Goal: Task Accomplishment & Management: Complete application form

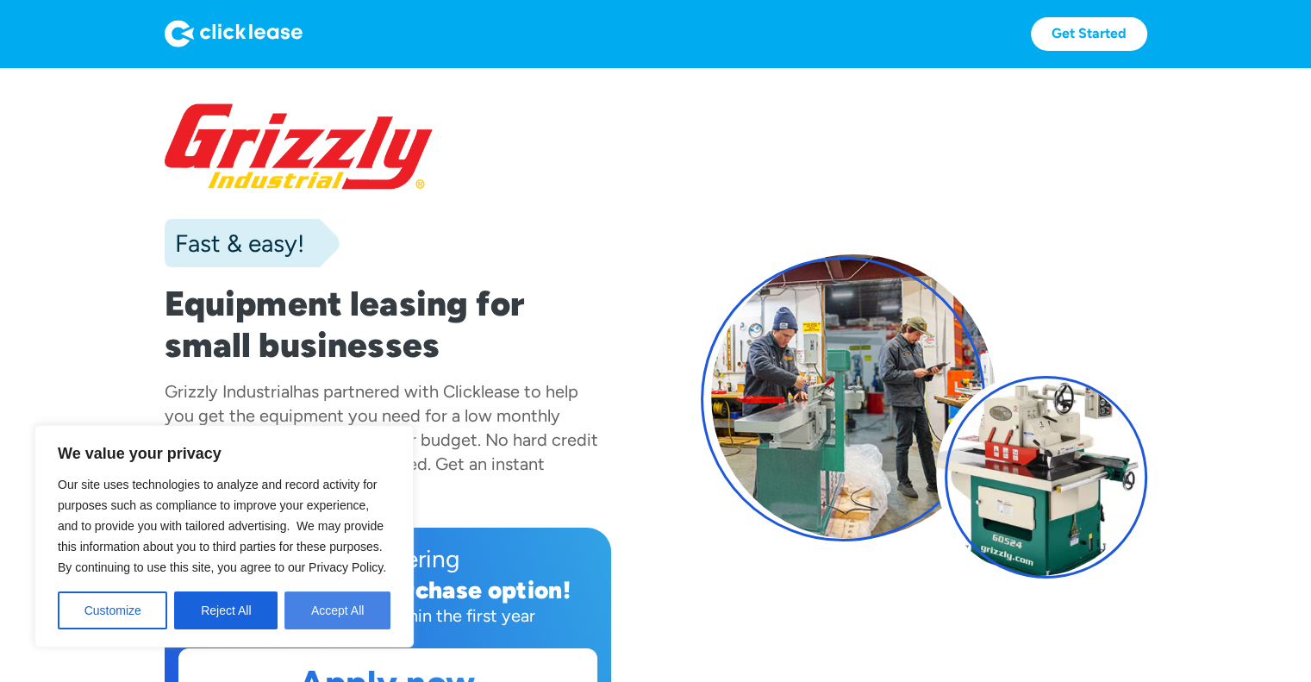
click at [348, 599] on button "Accept All" at bounding box center [337, 610] width 106 height 38
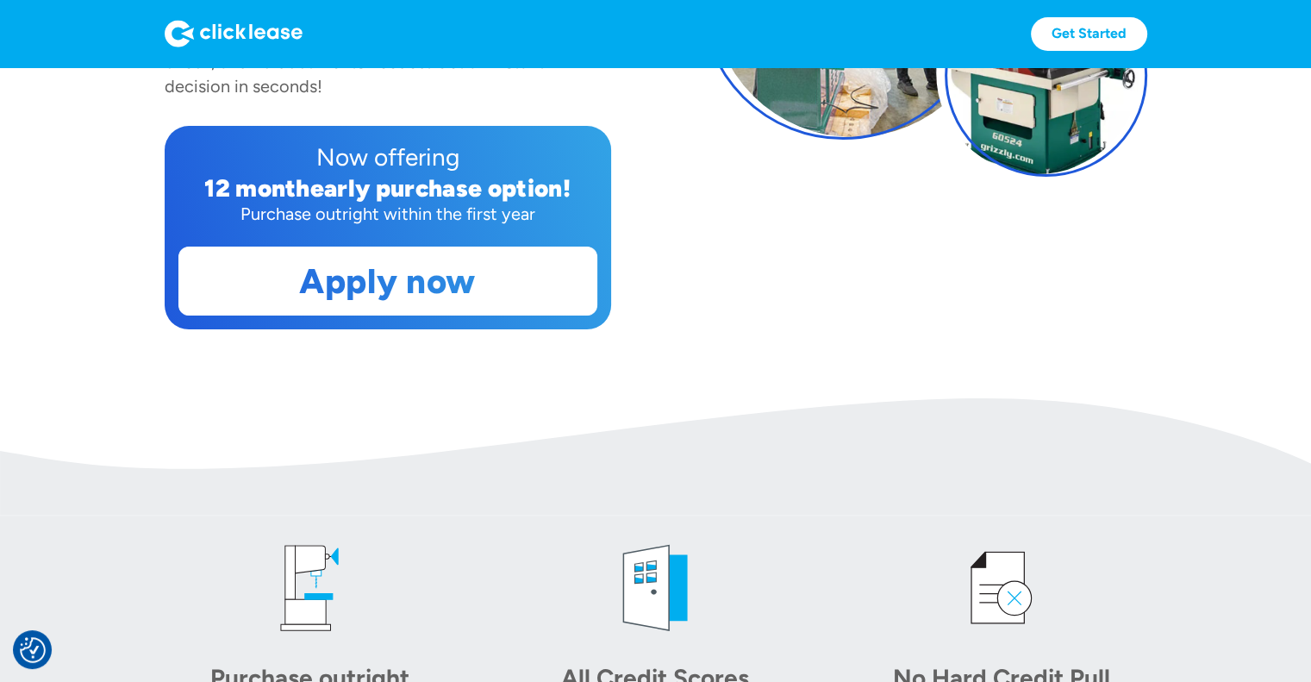
scroll to position [371, 0]
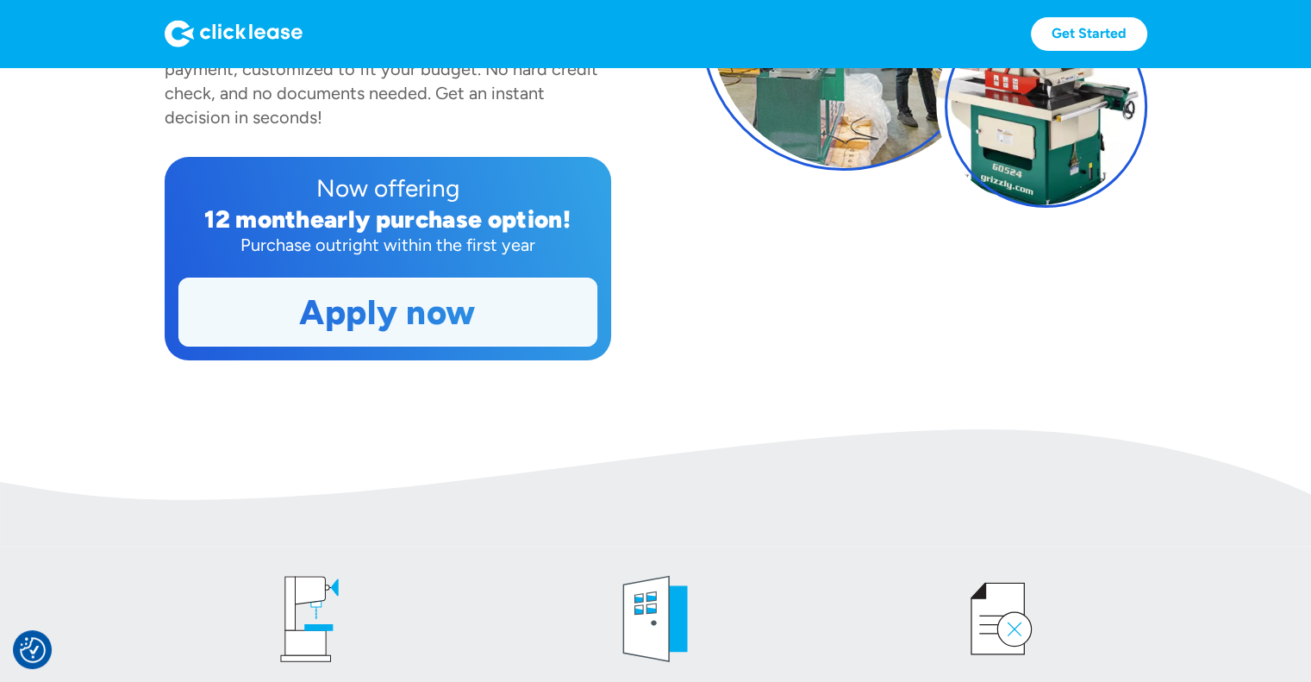
click at [409, 323] on link "Apply now" at bounding box center [387, 311] width 417 height 67
